Goal: Complete application form

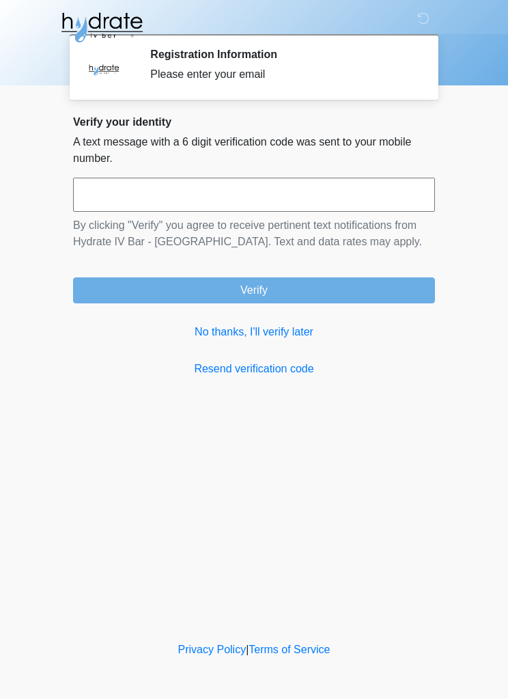
click at [286, 334] on link "No thanks, I'll verify later" at bounding box center [254, 332] width 362 height 16
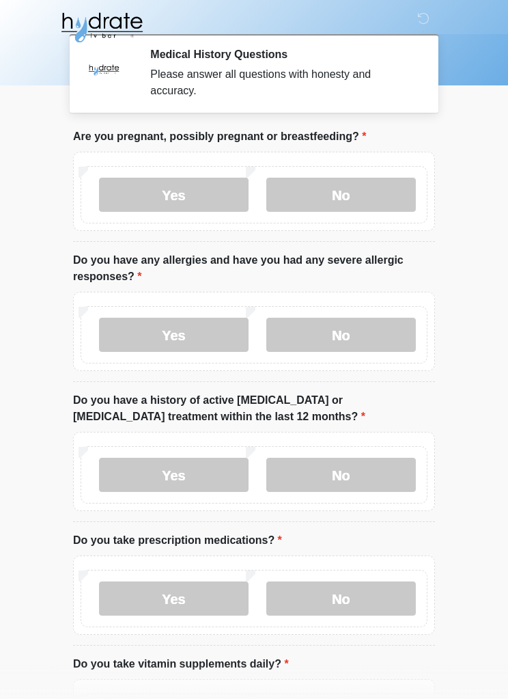
click at [359, 200] on label "No" at bounding box center [342, 195] width 150 height 34
click at [362, 336] on label "No" at bounding box center [342, 335] width 150 height 34
click at [371, 474] on label "No" at bounding box center [342, 475] width 150 height 34
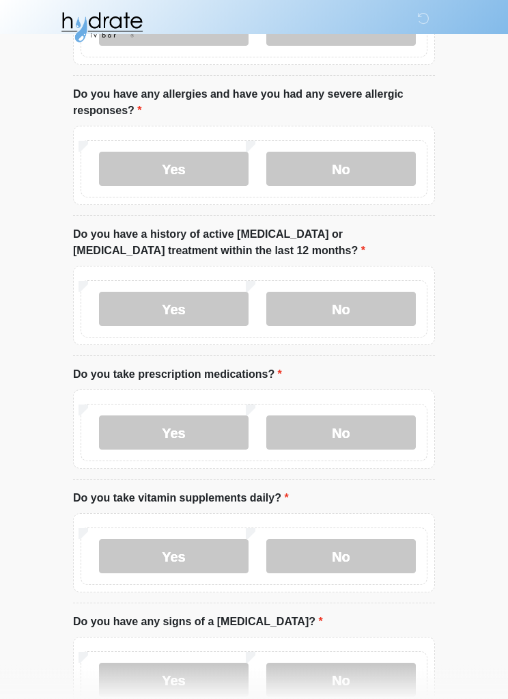
scroll to position [167, 0]
click at [180, 433] on label "Yes" at bounding box center [174, 432] width 150 height 34
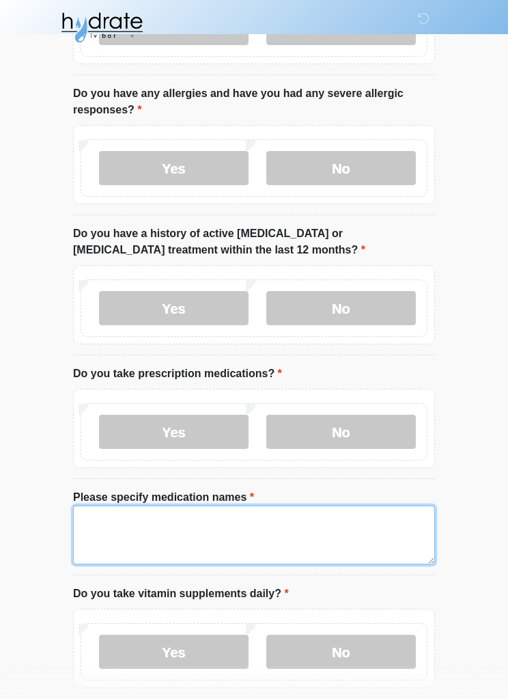
click at [309, 517] on textarea "Please specify medication names" at bounding box center [254, 535] width 362 height 59
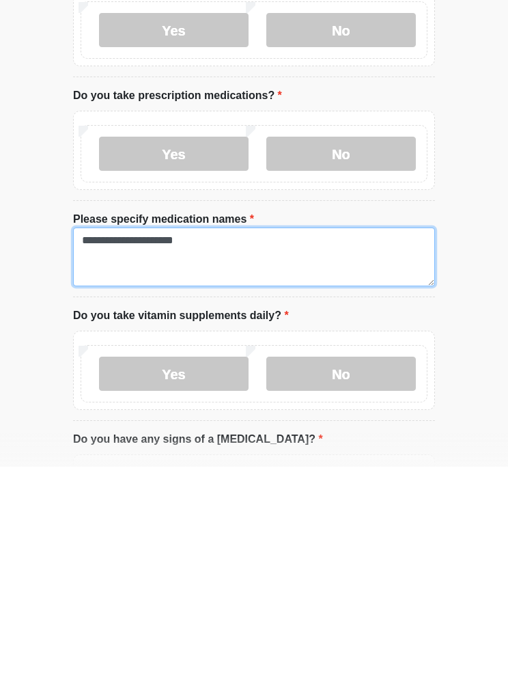
type textarea "**********"
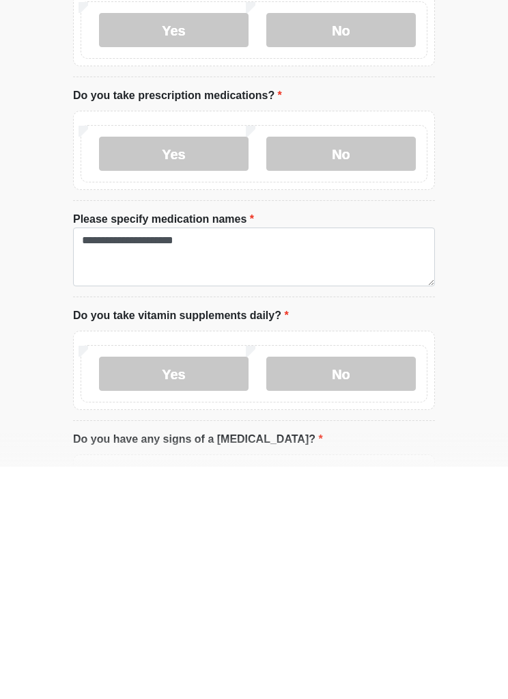
click at [339, 589] on label "No" at bounding box center [342, 606] width 150 height 34
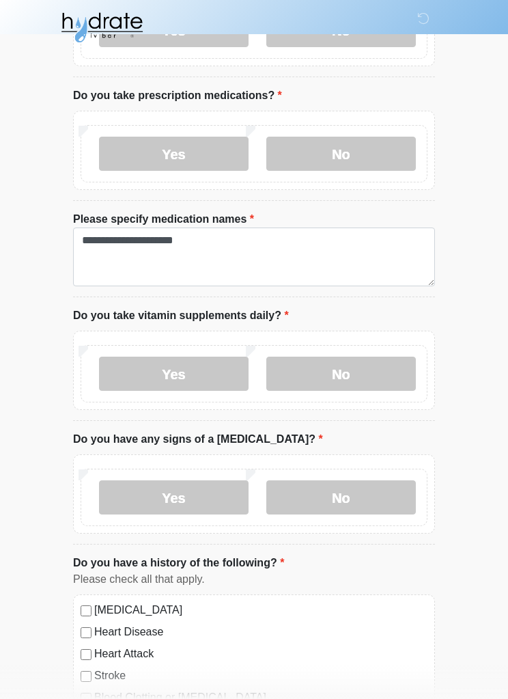
click at [344, 494] on label "No" at bounding box center [342, 497] width 150 height 34
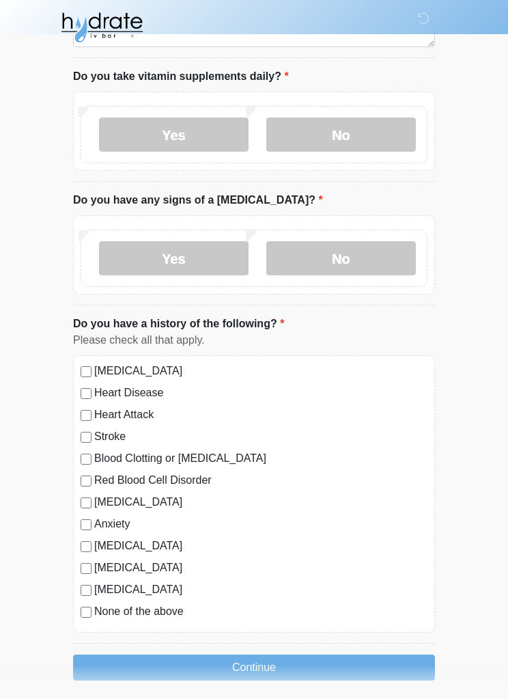
scroll to position [692, 0]
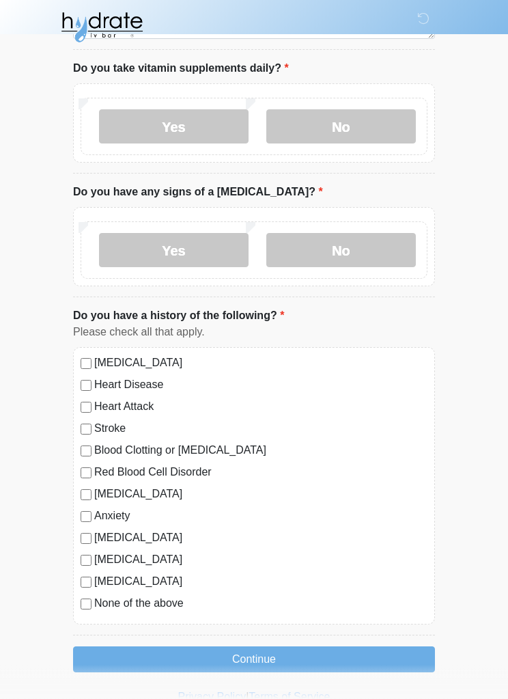
click at [271, 660] on button "Continue" at bounding box center [254, 660] width 362 height 26
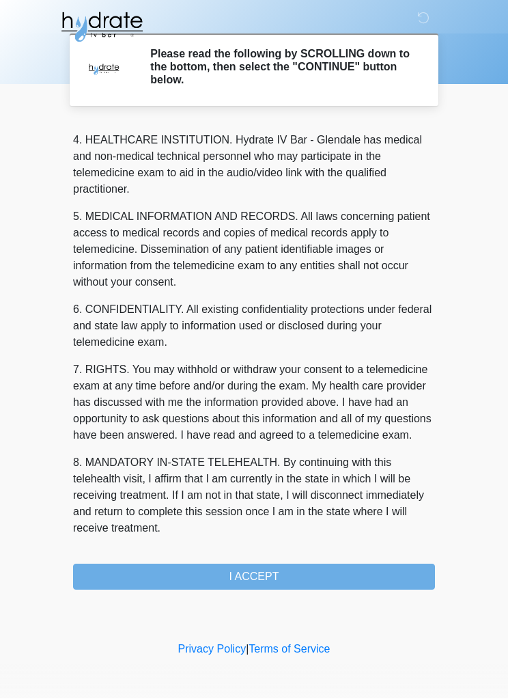
scroll to position [400, 0]
click at [267, 573] on button "I ACCEPT" at bounding box center [254, 577] width 362 height 26
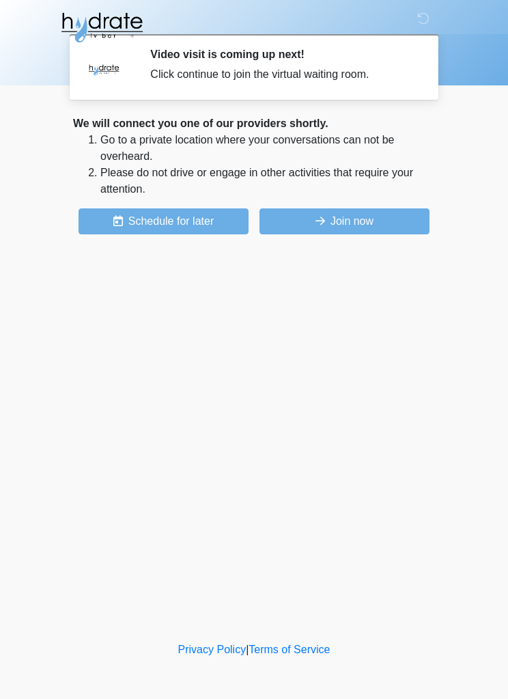
click at [342, 222] on button "Join now" at bounding box center [345, 221] width 170 height 26
